Goal: Information Seeking & Learning: Compare options

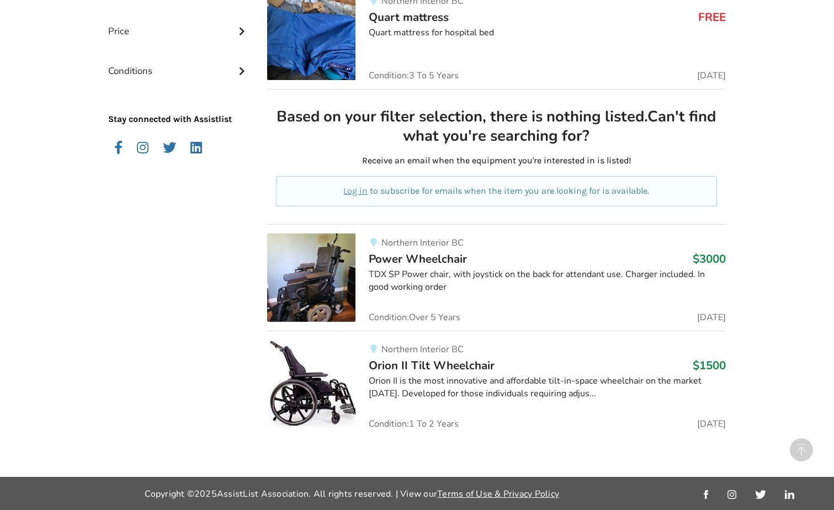
scroll to position [486, 0]
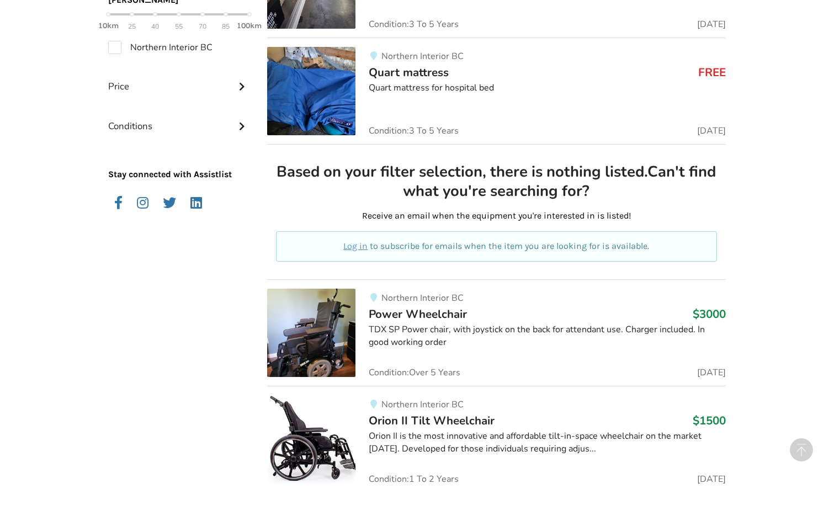
click at [538, 323] on div "Northern Interior BC Power Wheelchair $3000 TDX SP Power chair, with joystick o…" at bounding box center [541, 333] width 371 height 88
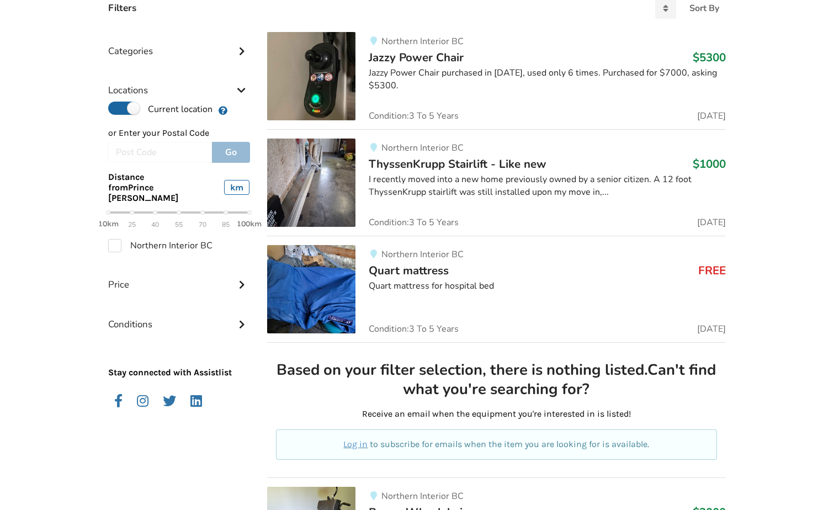
scroll to position [210, 0]
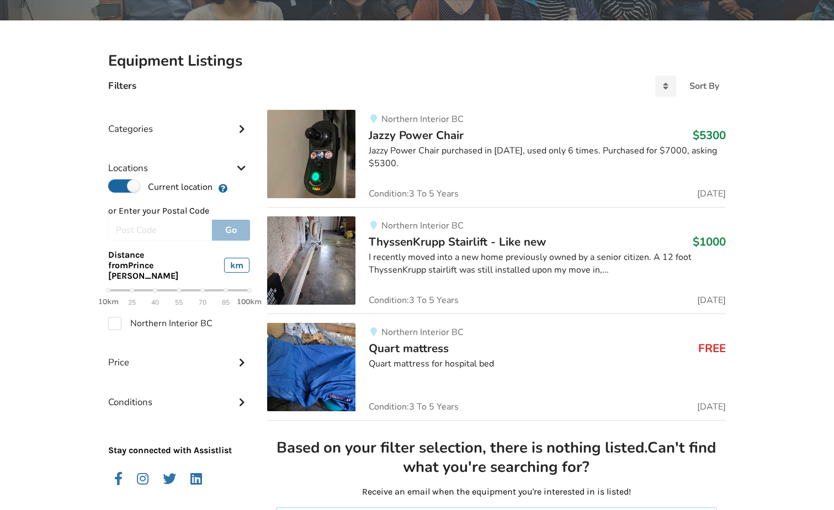
click at [418, 167] on div "Jazzy Power Chair purchased in [DATE], used only 6 times. Purchased for $7000, …" at bounding box center [547, 157] width 357 height 25
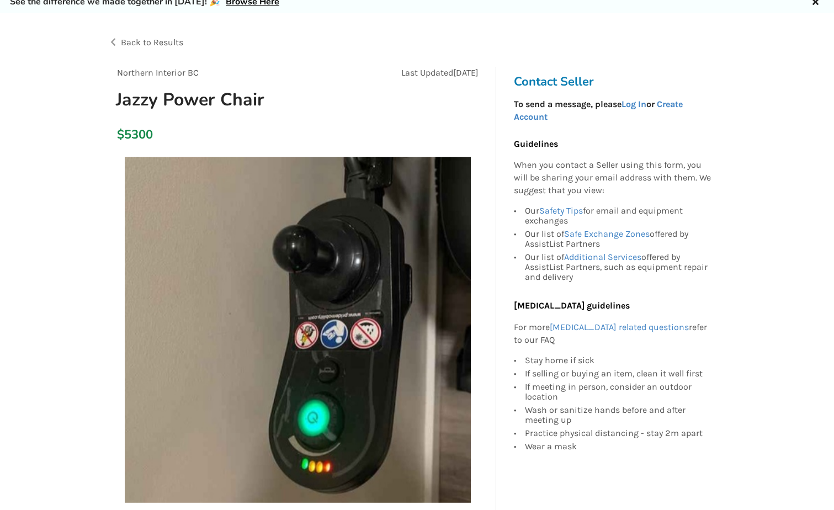
scroll to position [166, 0]
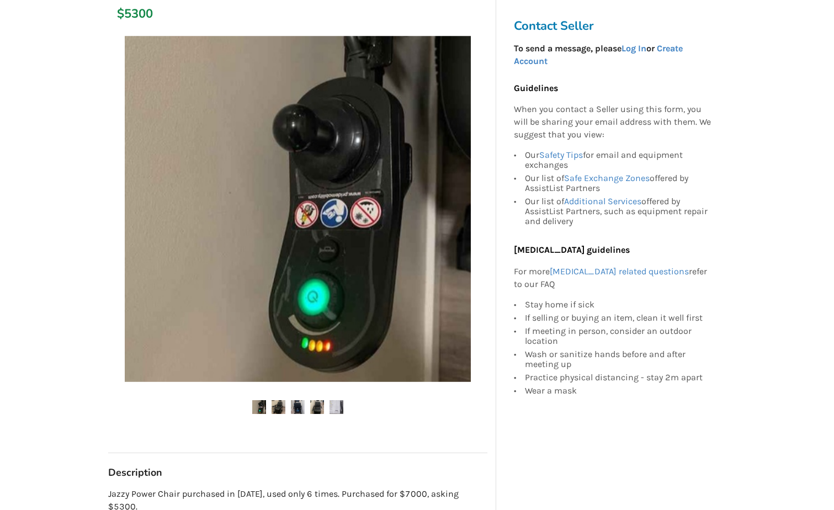
click at [420, 309] on img at bounding box center [298, 209] width 346 height 346
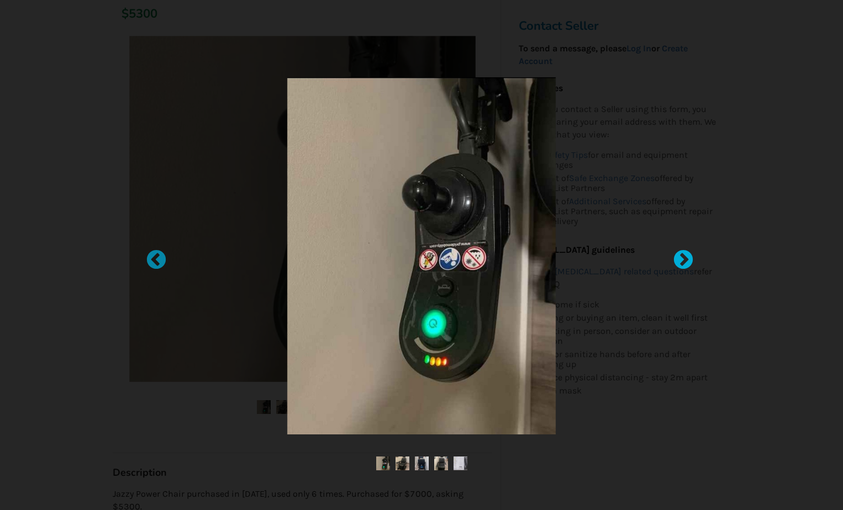
click at [681, 258] on div at bounding box center [677, 255] width 11 height 11
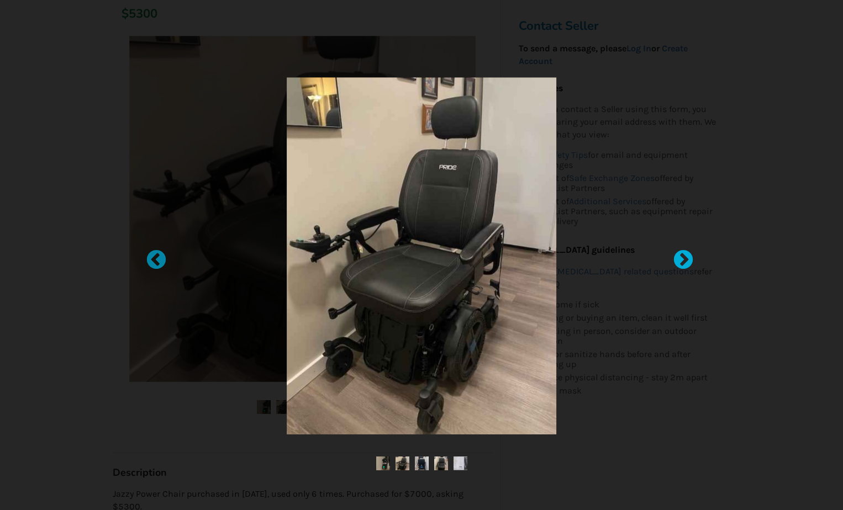
click at [681, 258] on div at bounding box center [677, 255] width 11 height 11
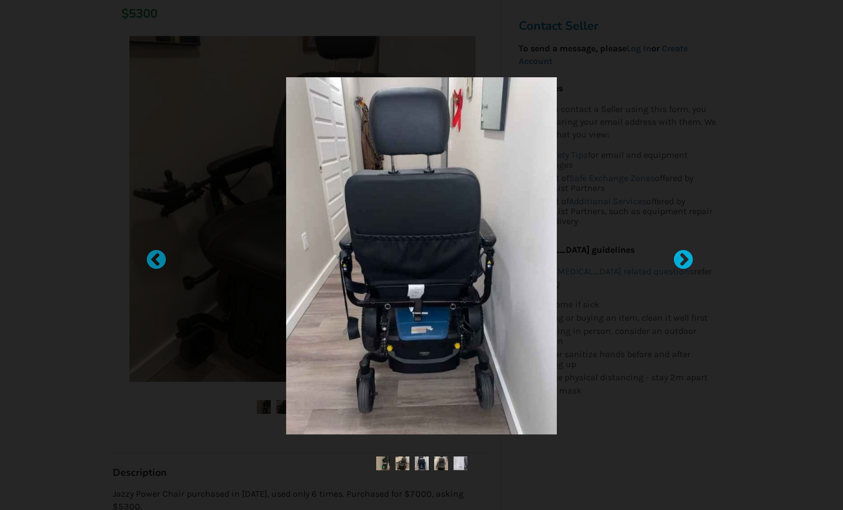
click at [681, 258] on div at bounding box center [677, 255] width 11 height 11
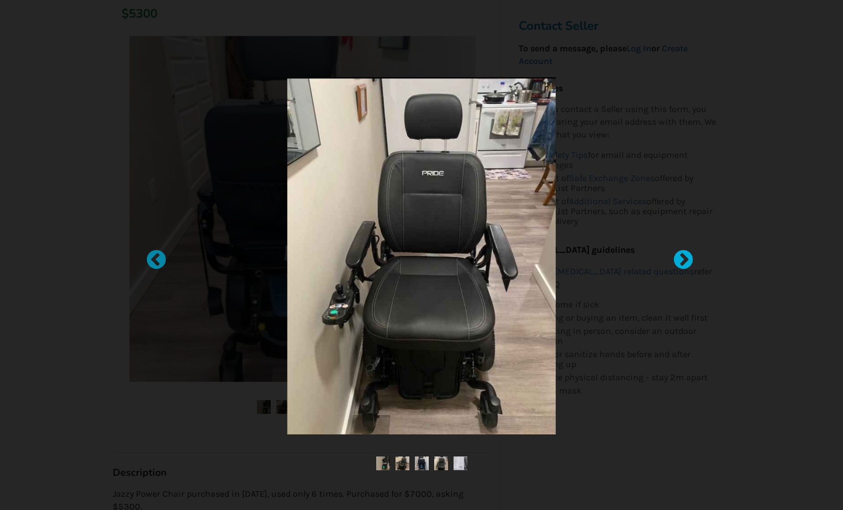
click at [681, 258] on div at bounding box center [677, 255] width 11 height 11
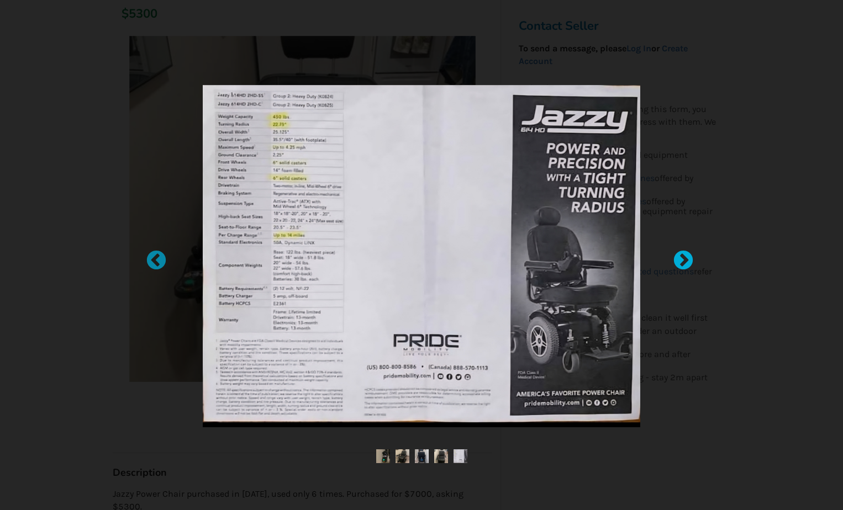
click at [681, 258] on div at bounding box center [677, 255] width 11 height 11
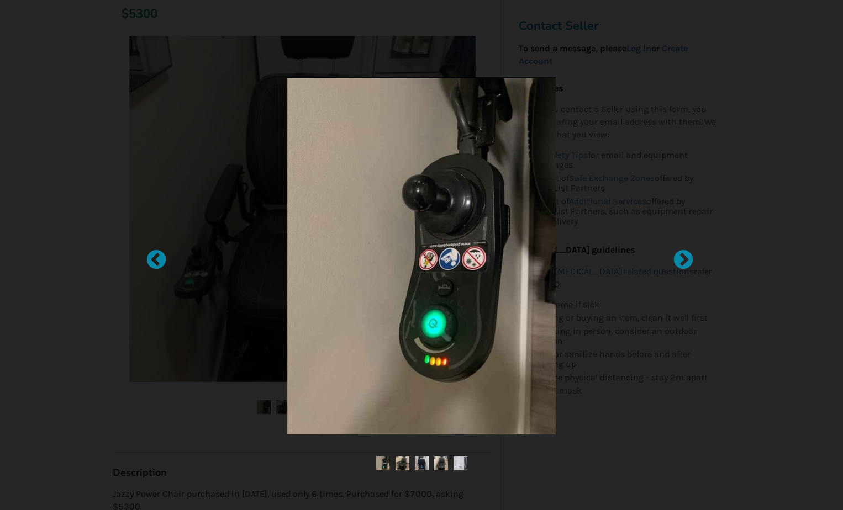
click at [734, 191] on div at bounding box center [421, 255] width 843 height 510
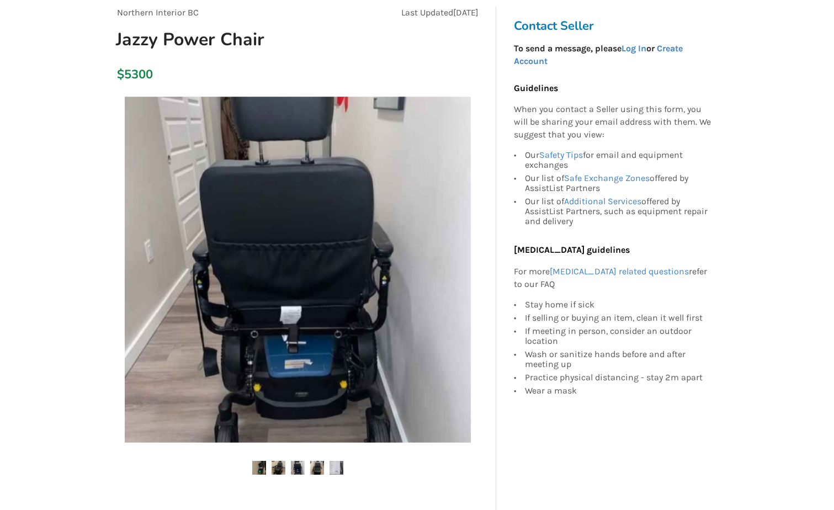
scroll to position [0, 0]
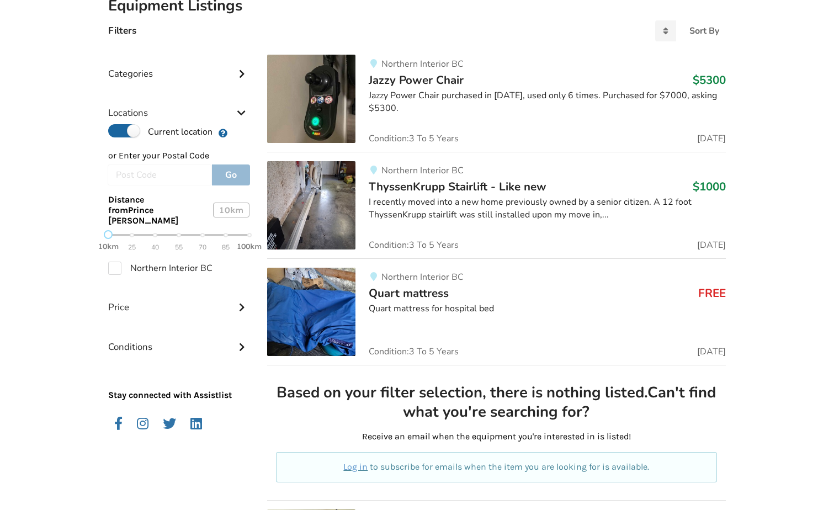
scroll to position [210, 0]
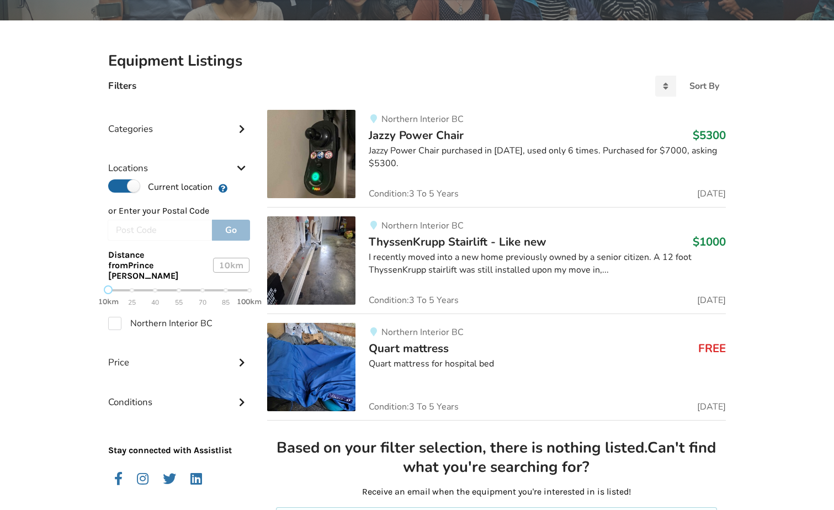
click at [549, 172] on div "Northern Interior BC Jazzy Power Chair $5300 Jazzy Power Chair purchased in [DA…" at bounding box center [541, 154] width 371 height 88
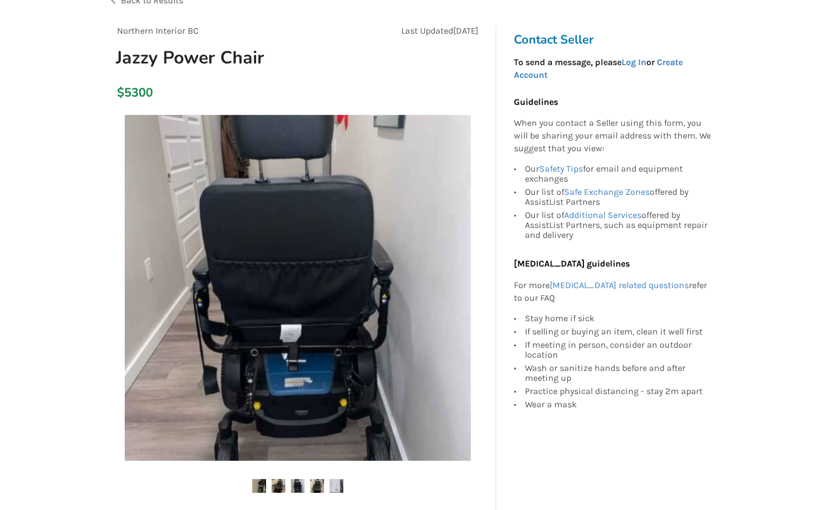
scroll to position [93, 0]
